Goal: Information Seeking & Learning: Learn about a topic

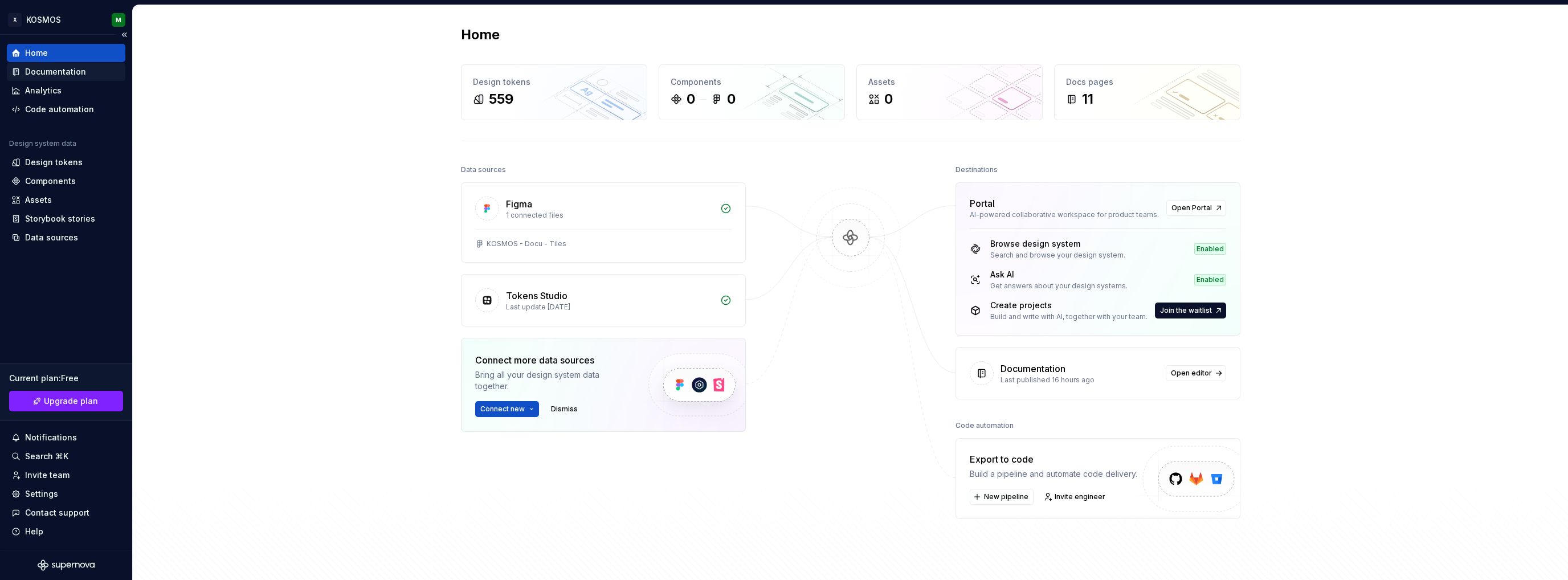
click at [54, 69] on div "Documentation" at bounding box center [56, 72] width 61 height 12
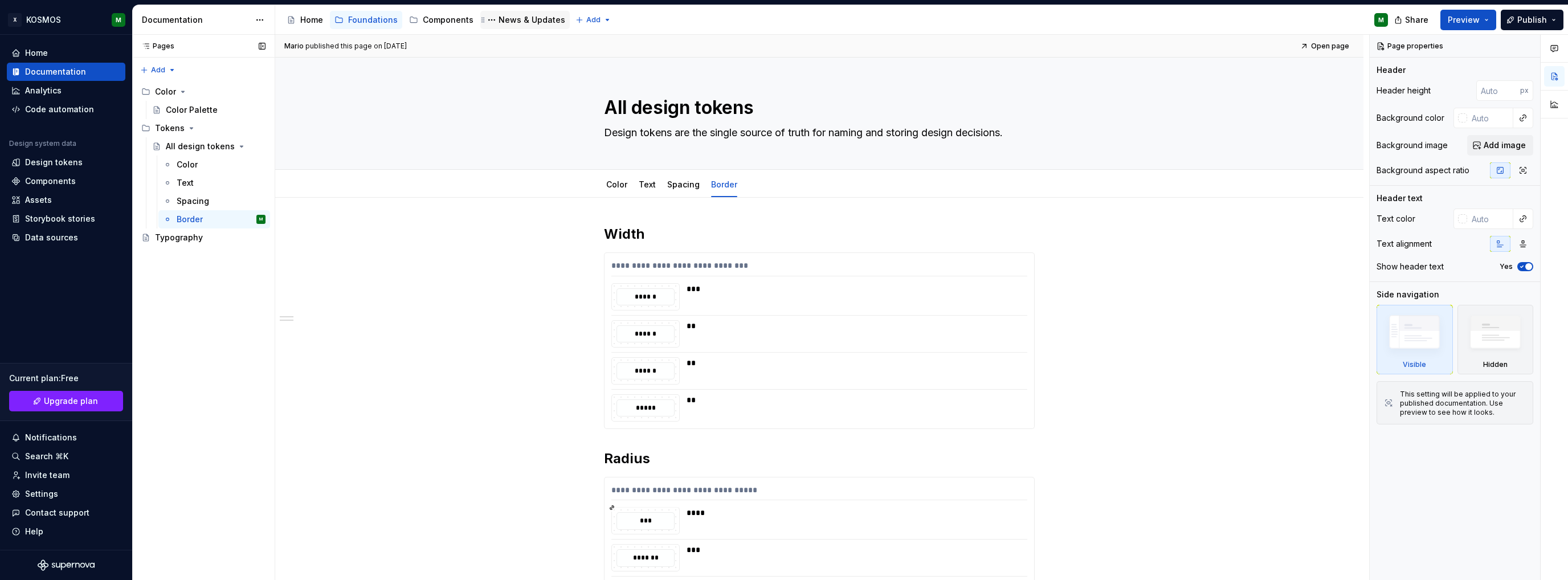
click at [522, 19] on div "News & Updates" at bounding box center [532, 20] width 66 height 12
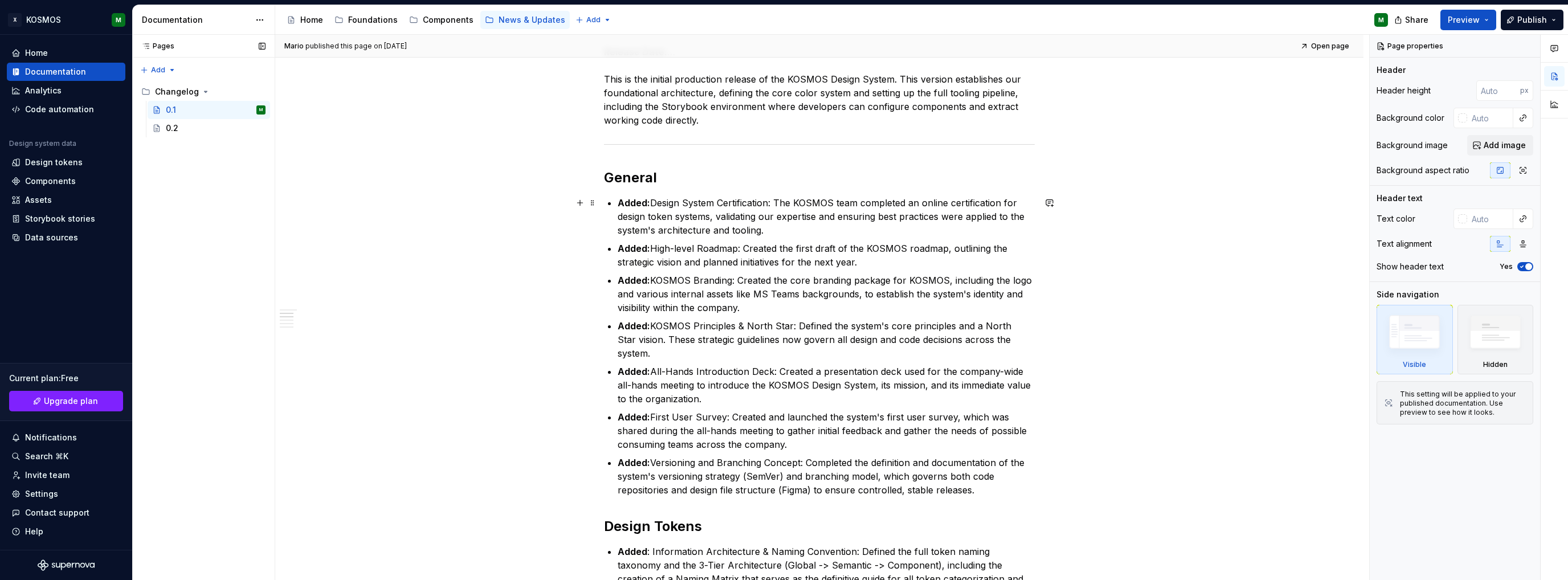
scroll to position [228, 0]
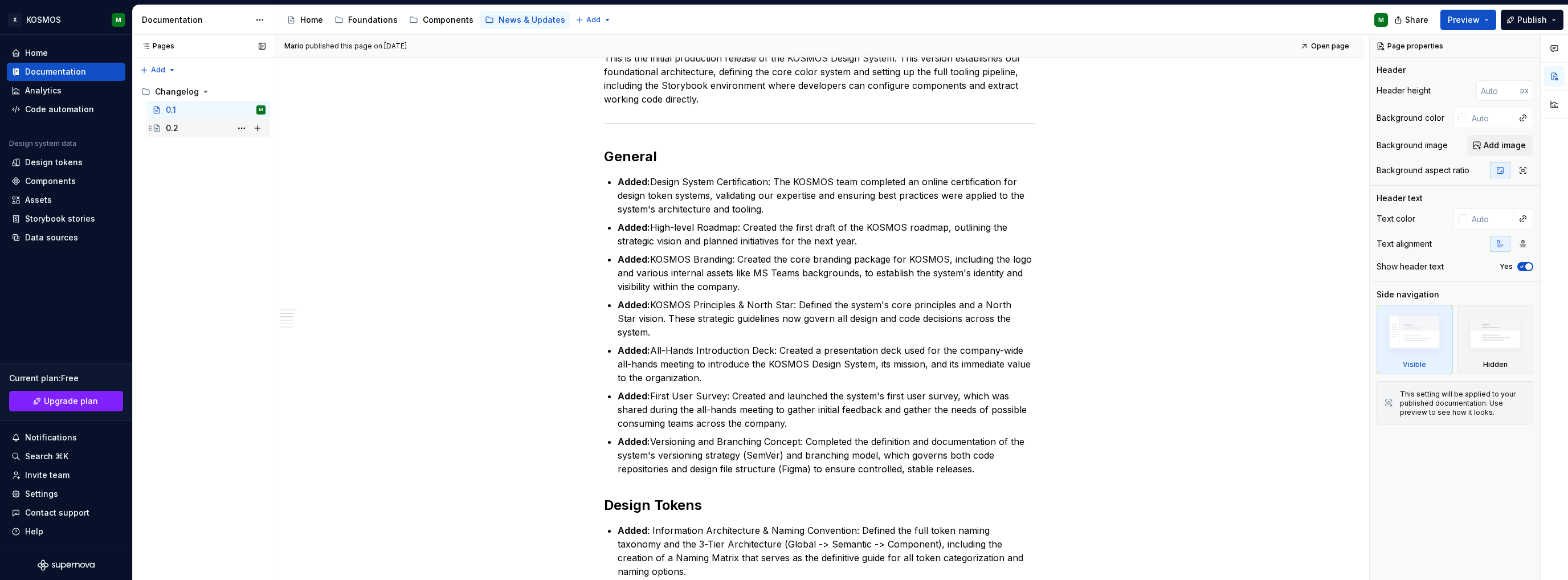
click at [187, 126] on div "0.2" at bounding box center [216, 128] width 100 height 16
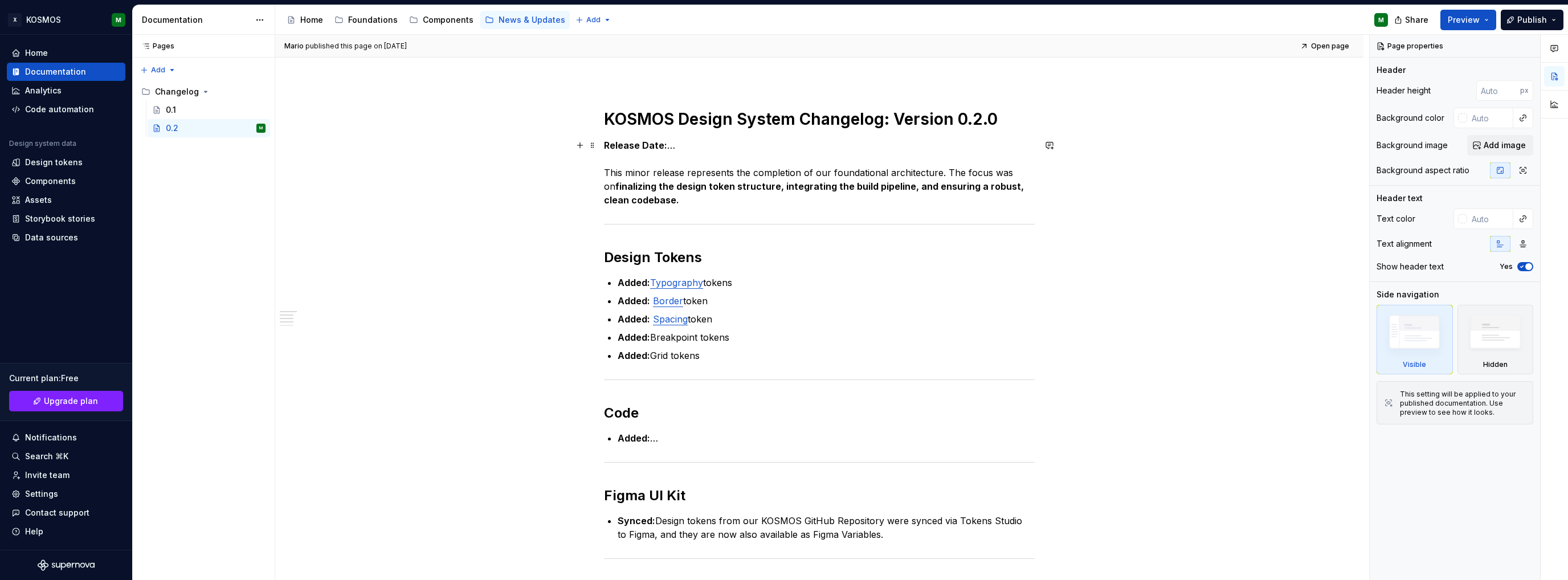
scroll to position [114, 0]
click at [191, 106] on div "0.1" at bounding box center [216, 110] width 100 height 16
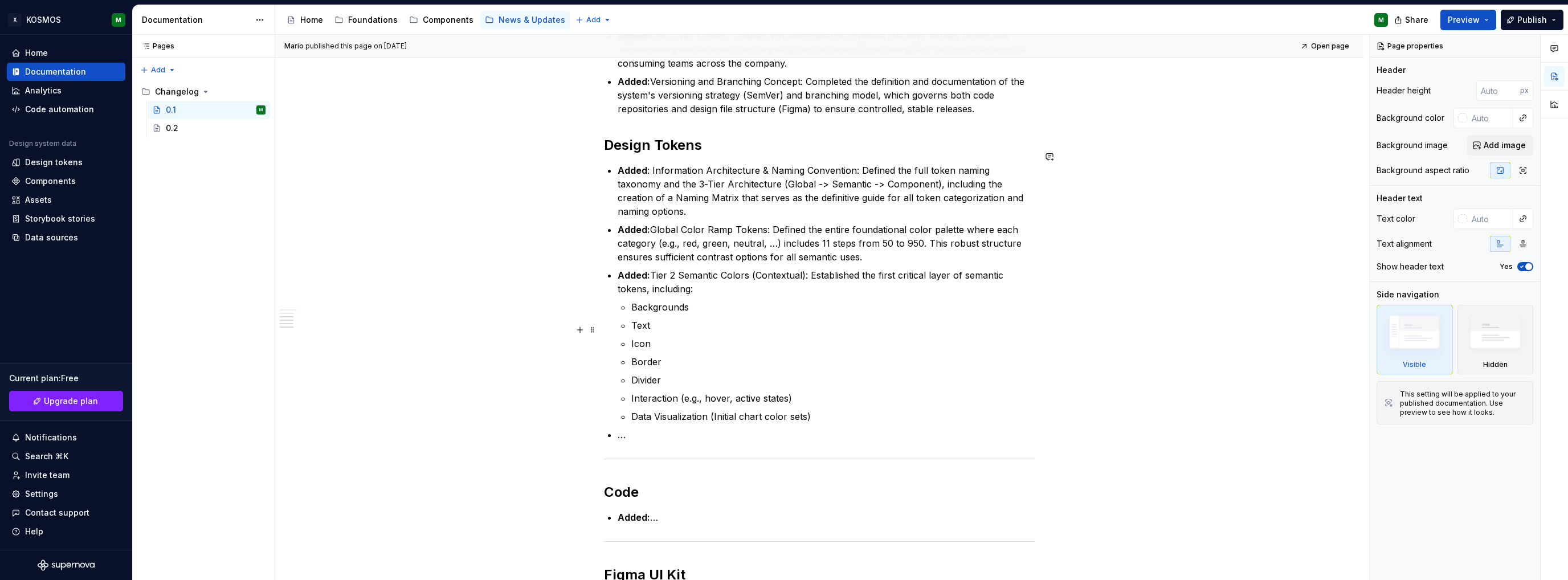
scroll to position [570, 0]
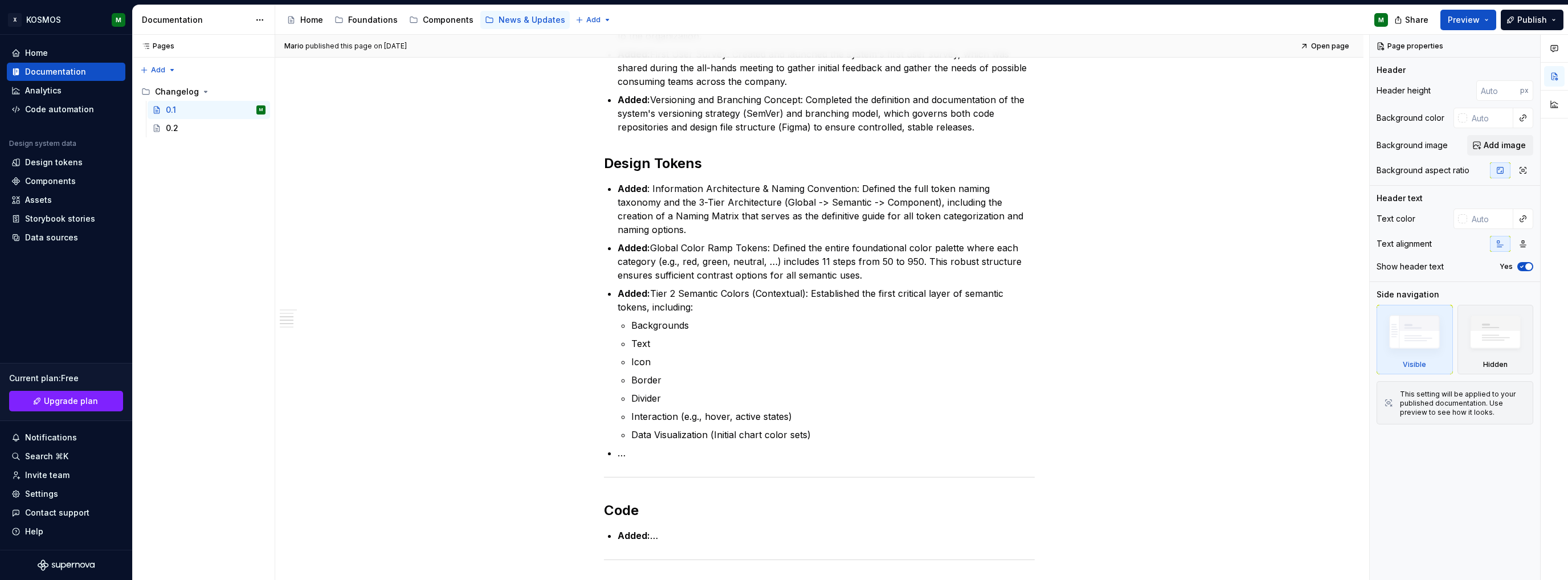
type textarea "*"
